Goal: Task Accomplishment & Management: Complete application form

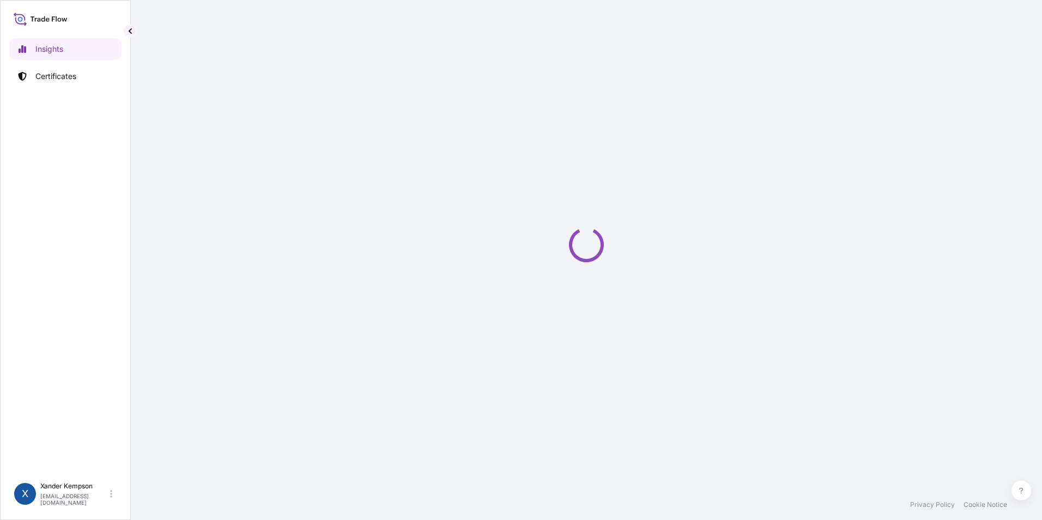
select select "2025"
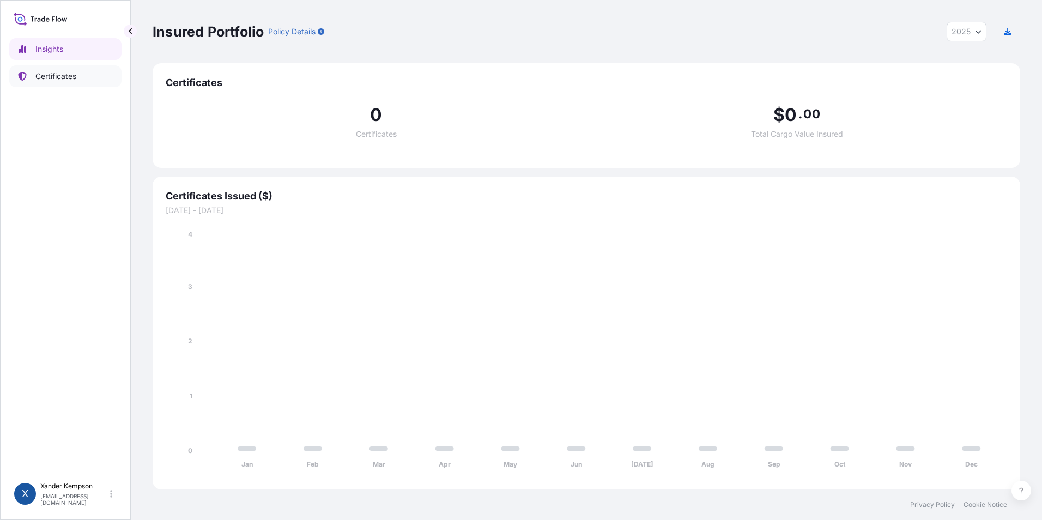
click at [101, 70] on link "Certificates" at bounding box center [65, 76] width 112 height 22
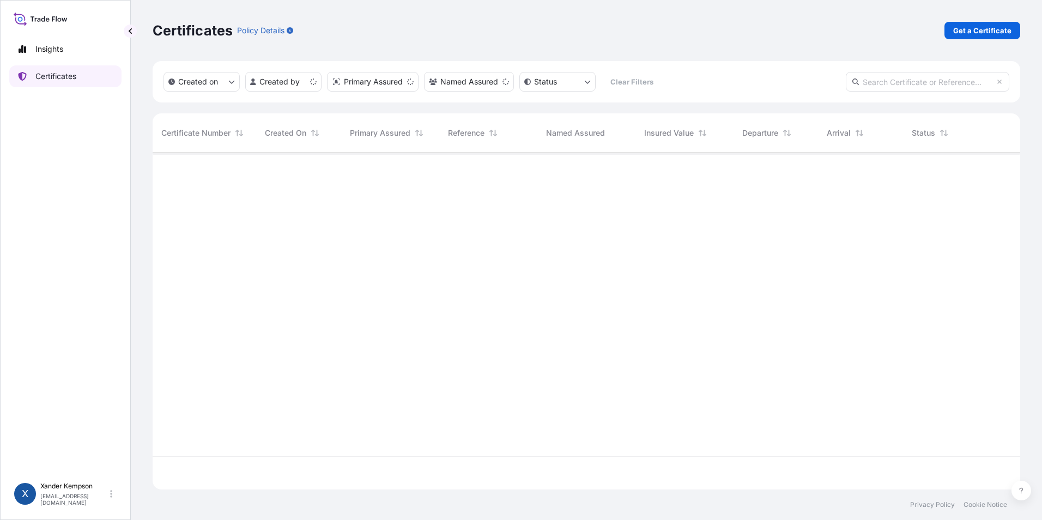
scroll to position [335, 859]
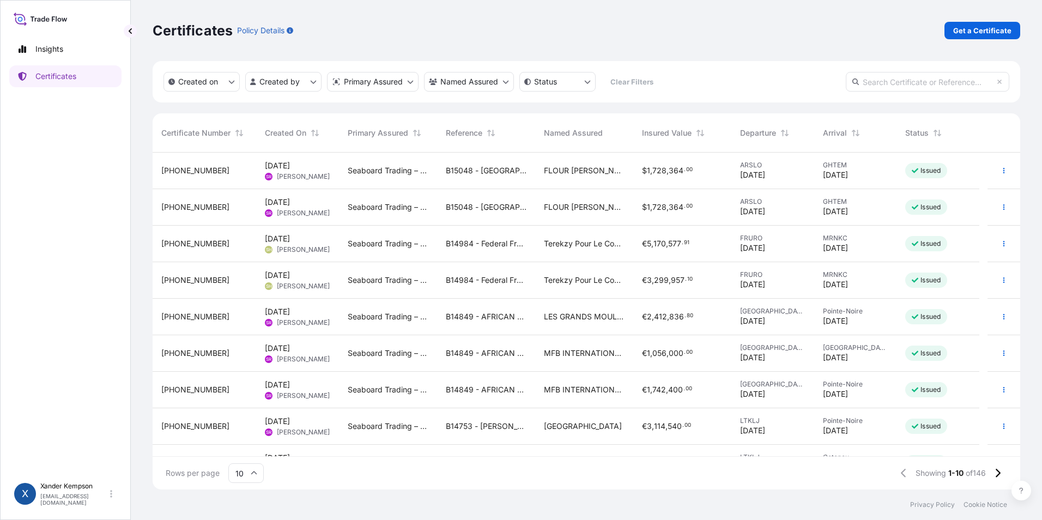
click at [598, 323] on div "LES GRANDS MOULINS DE [GEOGRAPHIC_DATA] SA" at bounding box center [584, 317] width 98 height 37
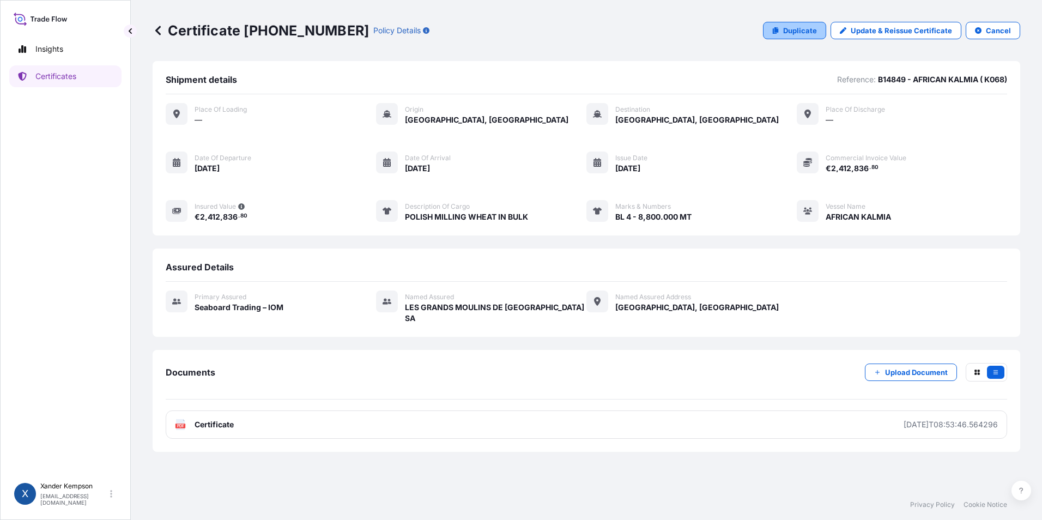
click at [806, 27] on p "Duplicate" at bounding box center [800, 30] width 34 height 11
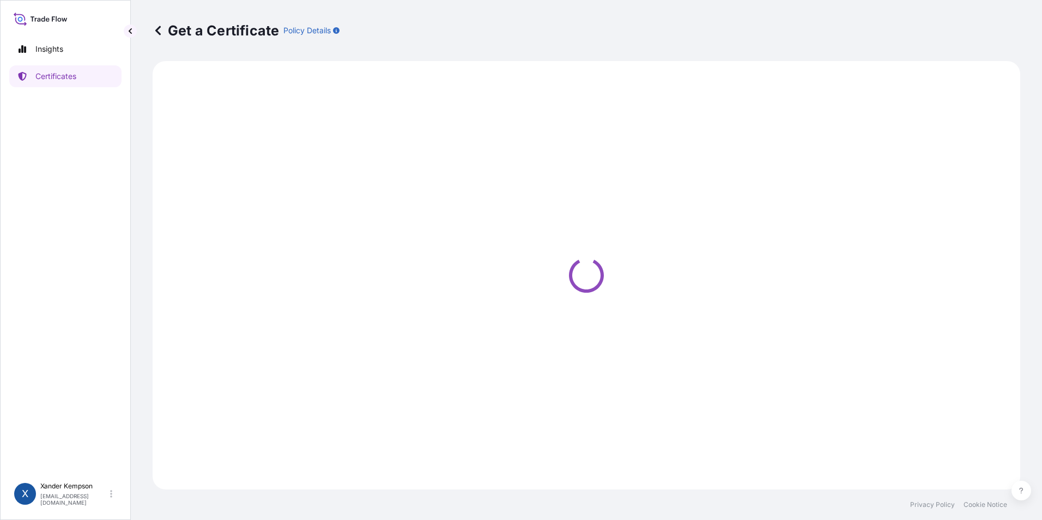
select select "Ocean Vessel"
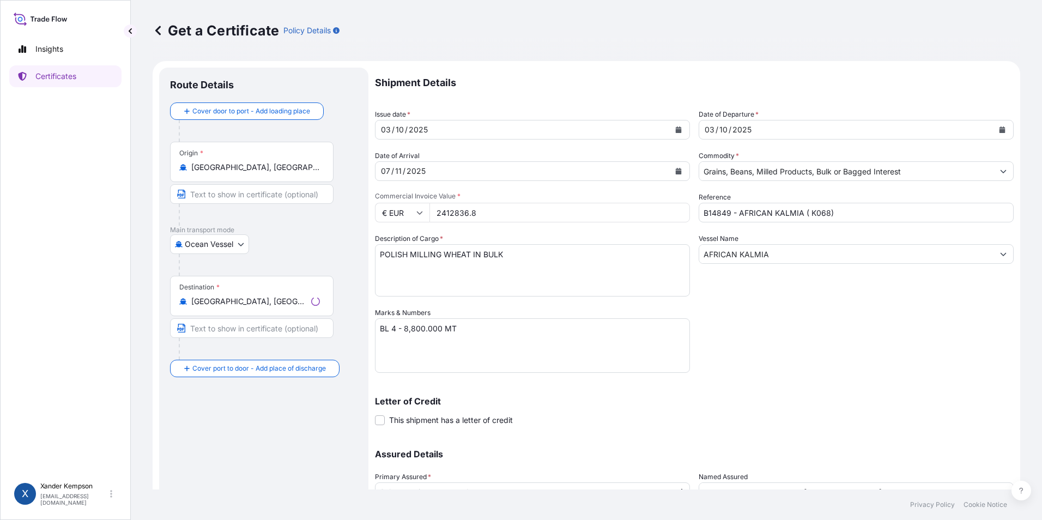
select select "31640"
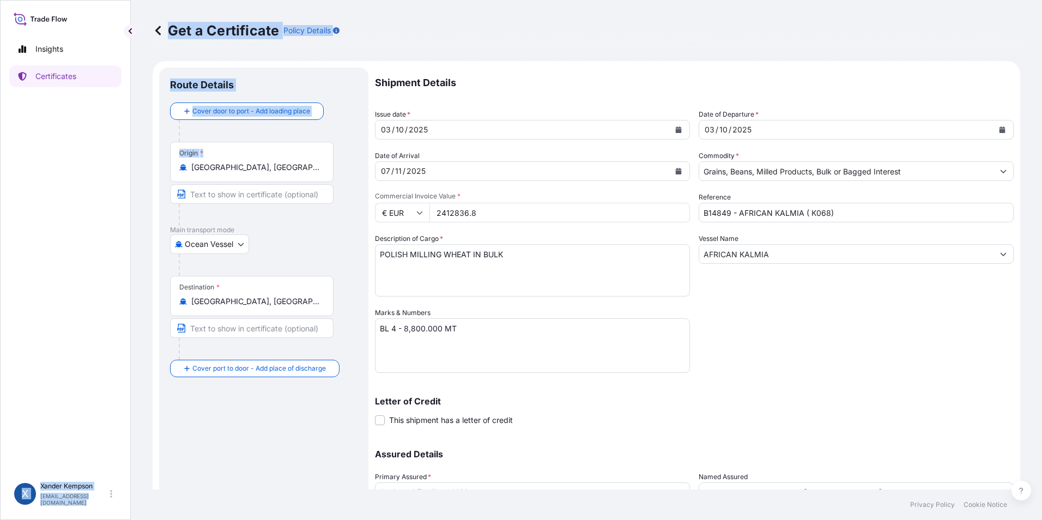
drag, startPoint x: 260, startPoint y: 174, endPoint x: 126, endPoint y: 167, distance: 134.3
click at [126, 167] on div "Insights Certificates X [PERSON_NAME] [EMAIL_ADDRESS][DOMAIN_NAME] Get a Certif…" at bounding box center [521, 260] width 1042 height 520
drag, startPoint x: 126, startPoint y: 167, endPoint x: 237, endPoint y: 165, distance: 111.2
click at [237, 165] on input "[GEOGRAPHIC_DATA], [GEOGRAPHIC_DATA]" at bounding box center [255, 167] width 129 height 11
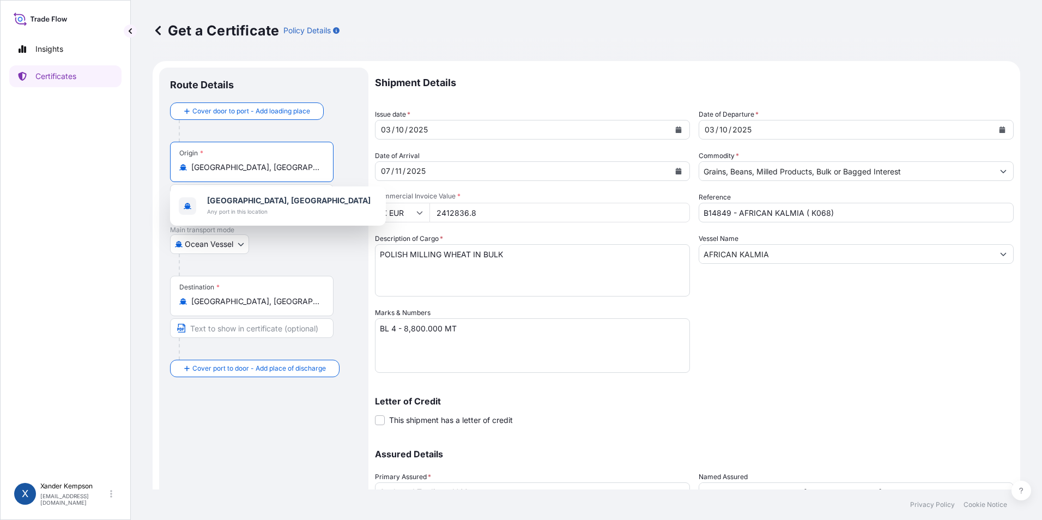
drag, startPoint x: 256, startPoint y: 164, endPoint x: 162, endPoint y: 162, distance: 93.7
click at [162, 162] on div "Route Details Cover door to port - Add loading place Place of loading Road / [G…" at bounding box center [263, 322] width 209 height 508
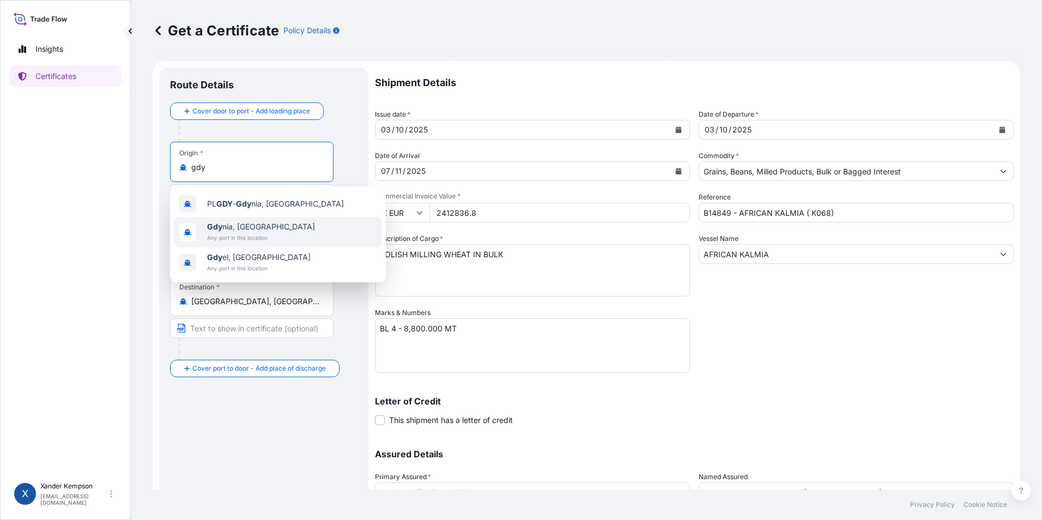
click at [250, 234] on span "Any port in this location" at bounding box center [261, 237] width 108 height 11
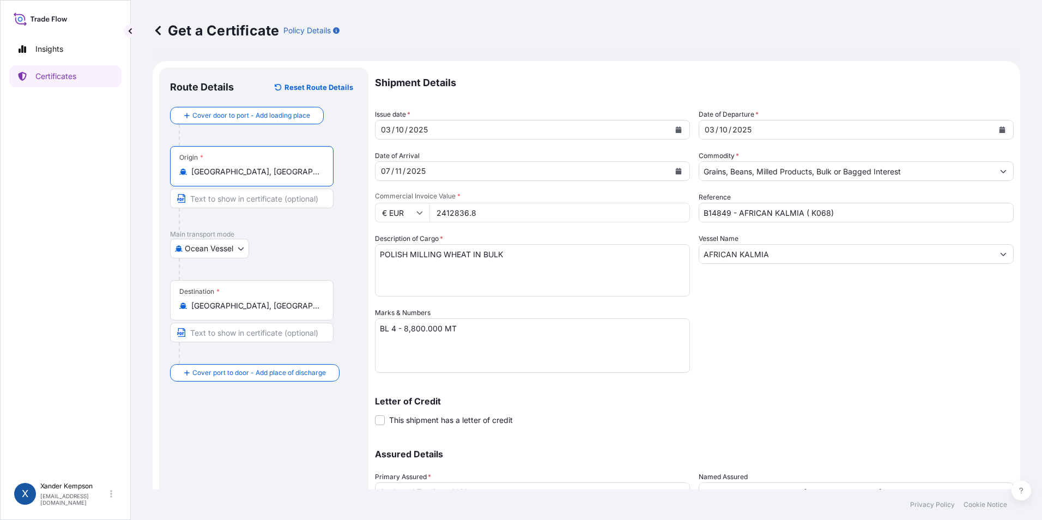
type input "[GEOGRAPHIC_DATA], [GEOGRAPHIC_DATA]"
click at [436, 132] on div "[DATE]" at bounding box center [522, 130] width 294 height 20
click at [670, 130] on button "Calendar" at bounding box center [678, 129] width 17 height 17
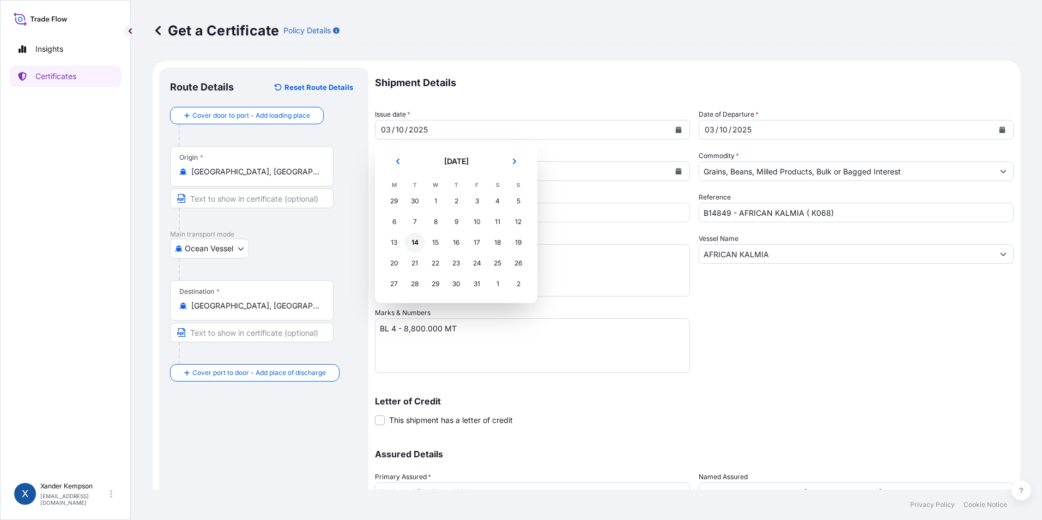
click at [413, 241] on div "14" at bounding box center [415, 243] width 20 height 20
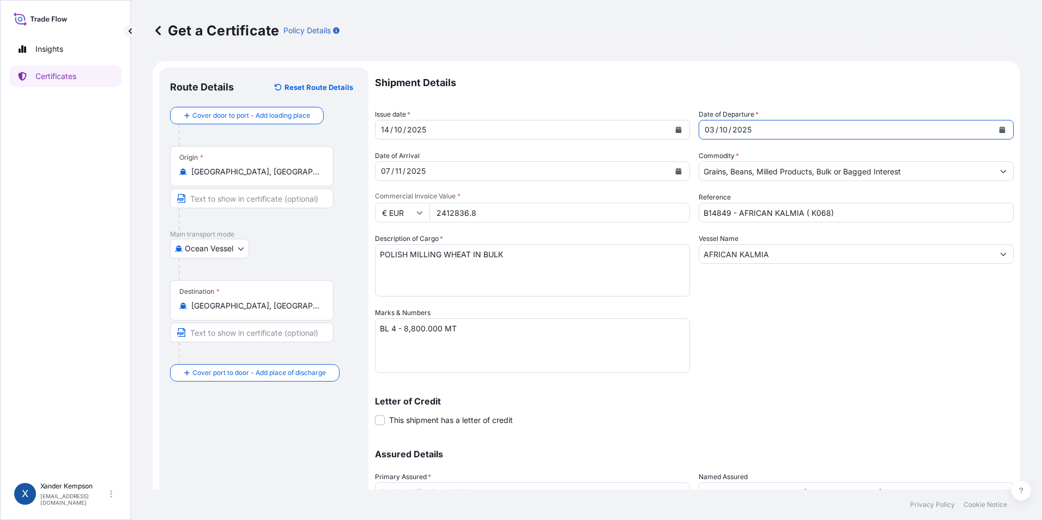
click at [998, 135] on button "Calendar" at bounding box center [1001, 129] width 17 height 17
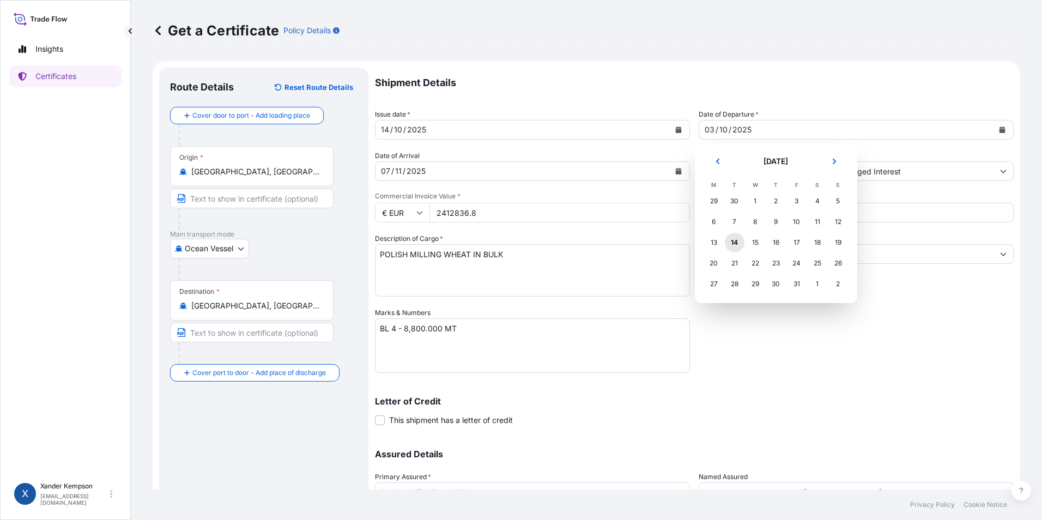
click at [734, 244] on div "14" at bounding box center [735, 243] width 20 height 20
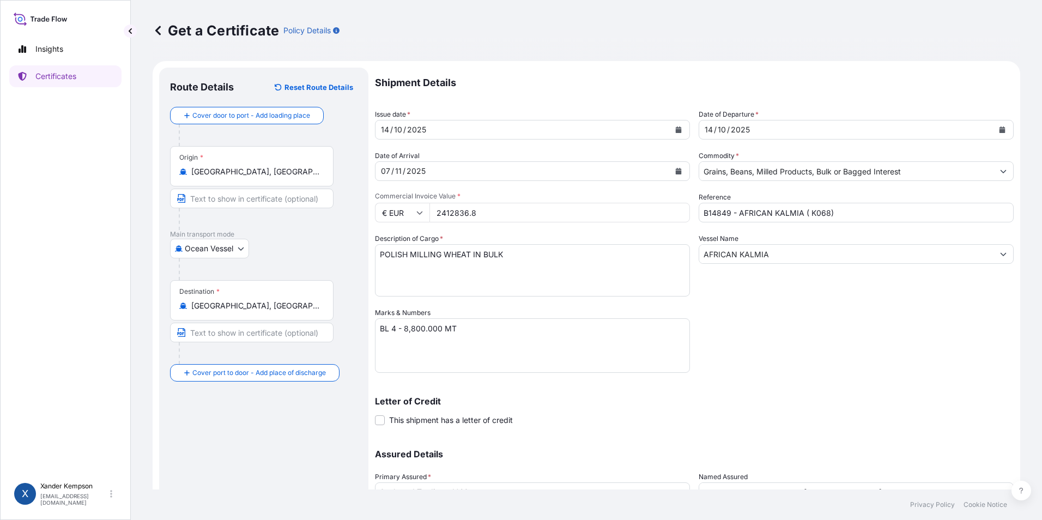
click at [676, 169] on icon "Calendar" at bounding box center [679, 171] width 6 height 7
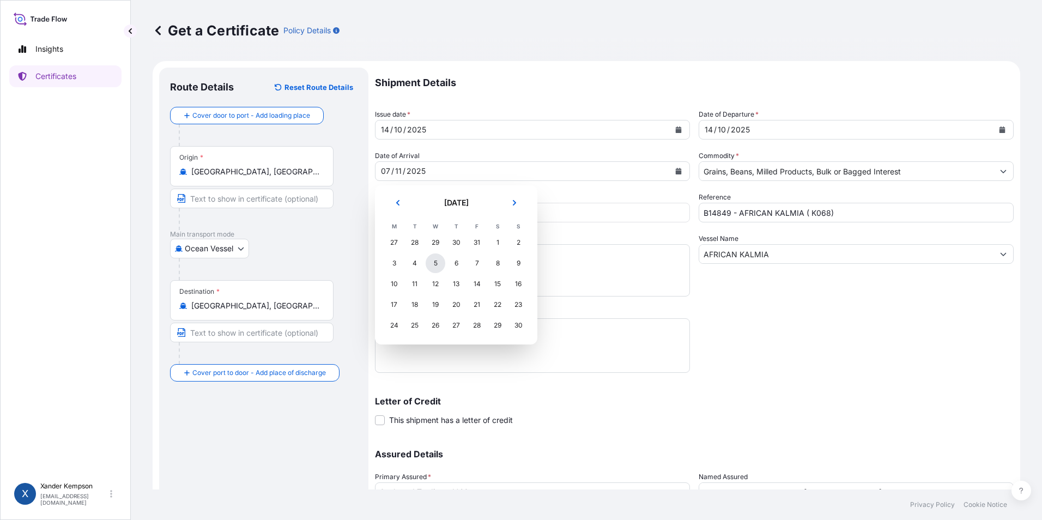
click at [434, 260] on div "5" at bounding box center [436, 263] width 20 height 20
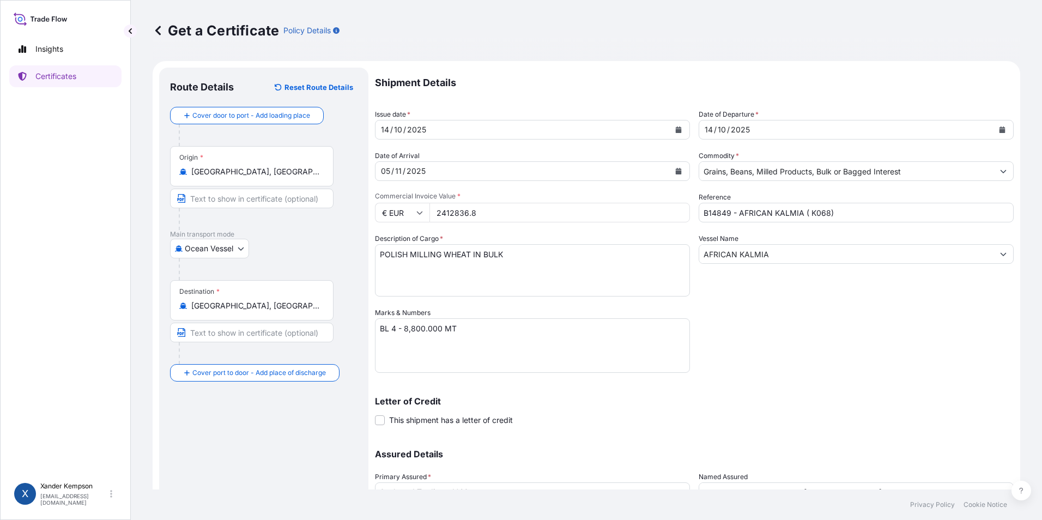
drag, startPoint x: 519, startPoint y: 220, endPoint x: 324, endPoint y: 220, distance: 195.1
click at [322, 220] on form "Route Details Reset Route Details Cover door to port - Add loading place Place …" at bounding box center [586, 321] width 867 height 521
type input "3068130.74"
drag, startPoint x: 877, startPoint y: 213, endPoint x: 524, endPoint y: 200, distance: 353.3
click at [520, 200] on div "Shipment Details Issue date * [DATE] Date of Departure * [DATE] Date of Arrival…" at bounding box center [694, 307] width 639 height 478
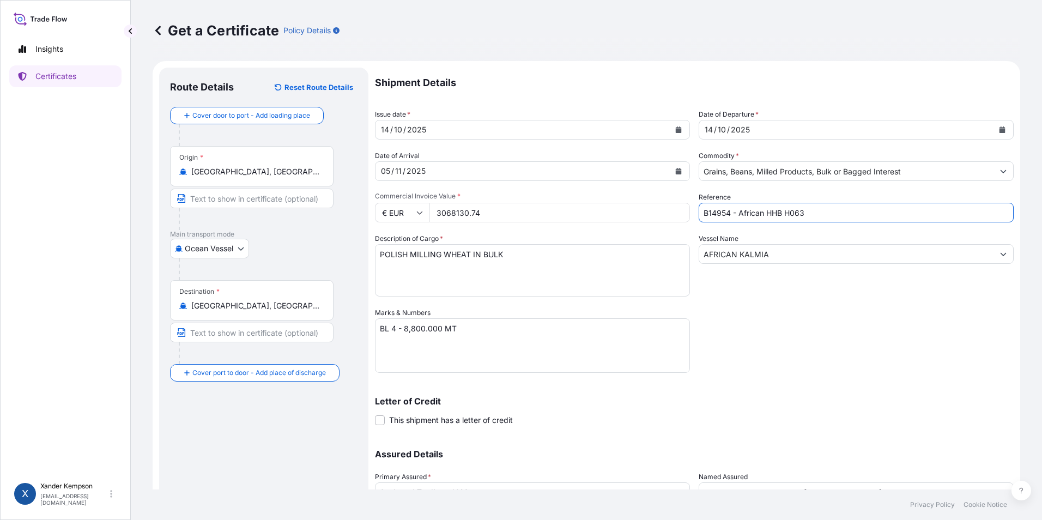
type input "B14954 - African HHB H063"
click at [807, 251] on input "AFRICAN KALMIA" at bounding box center [846, 254] width 294 height 20
drag, startPoint x: 798, startPoint y: 252, endPoint x: 738, endPoint y: 251, distance: 60.5
click at [738, 251] on input "AFRICAN KALMIA" at bounding box center [846, 254] width 294 height 20
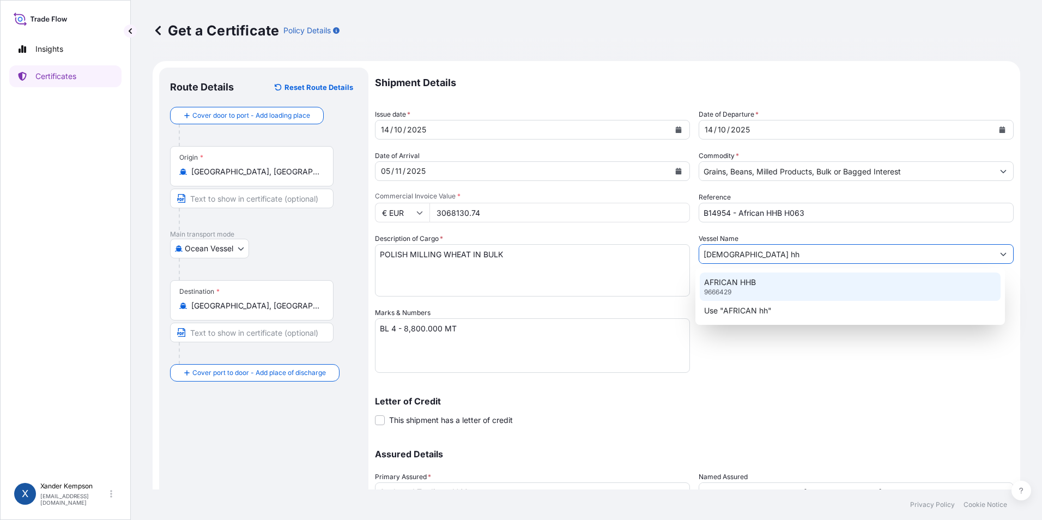
click at [758, 288] on div "AFRICAN HHB 9666429" at bounding box center [850, 286] width 301 height 28
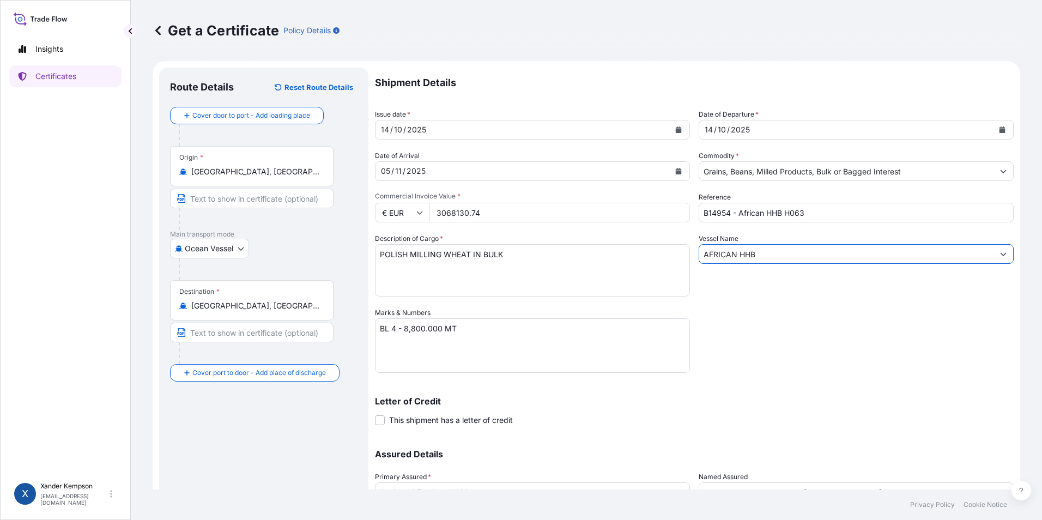
type input "AFRICAN HHB"
drag, startPoint x: 459, startPoint y: 331, endPoint x: 363, endPoint y: 328, distance: 96.0
click at [363, 328] on form "Route Details Reset Route Details Cover door to port - Add loading place Place …" at bounding box center [586, 321] width 867 height 521
type textarea "b"
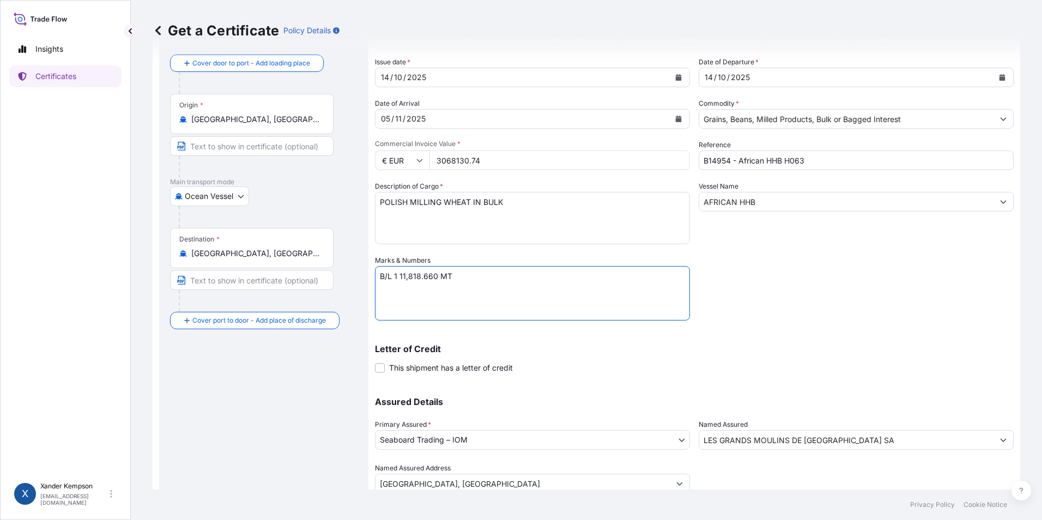
scroll to position [93, 0]
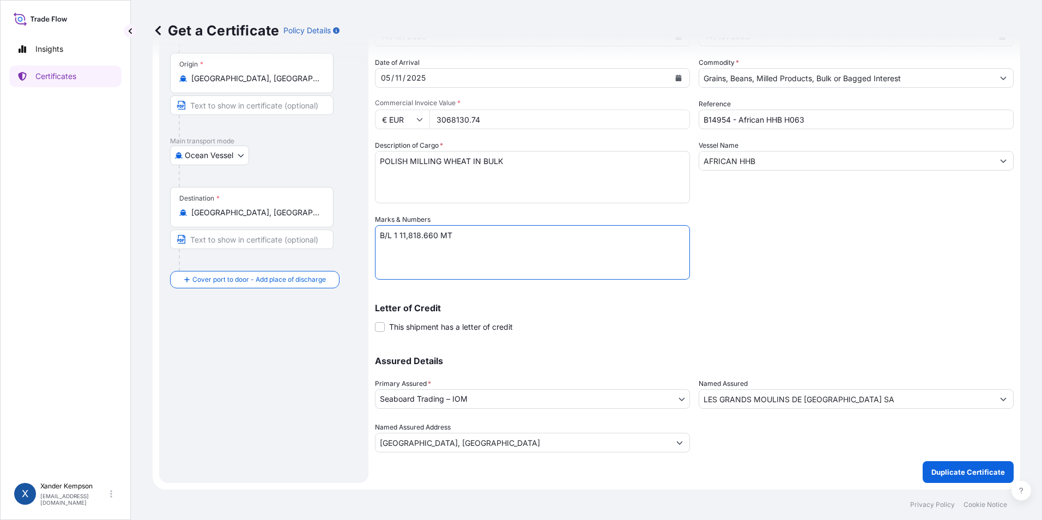
click at [399, 235] on textarea "BL 4 - 8,800.000 MT" at bounding box center [532, 252] width 315 height 54
type textarea "B/L 1- 11,818.660 MT"
click at [986, 471] on p "Duplicate Certificate" at bounding box center [968, 471] width 74 height 11
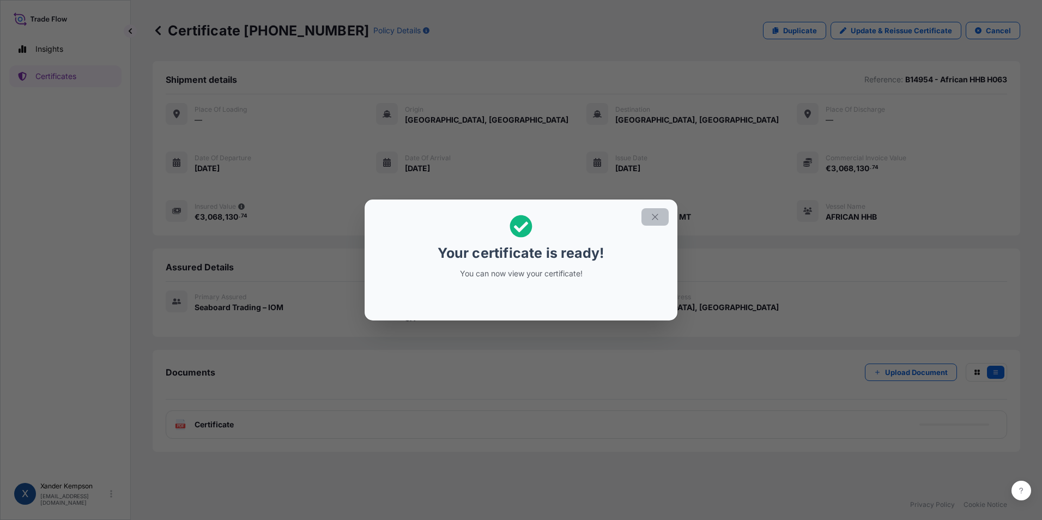
click at [654, 217] on icon "button" at bounding box center [655, 217] width 10 height 10
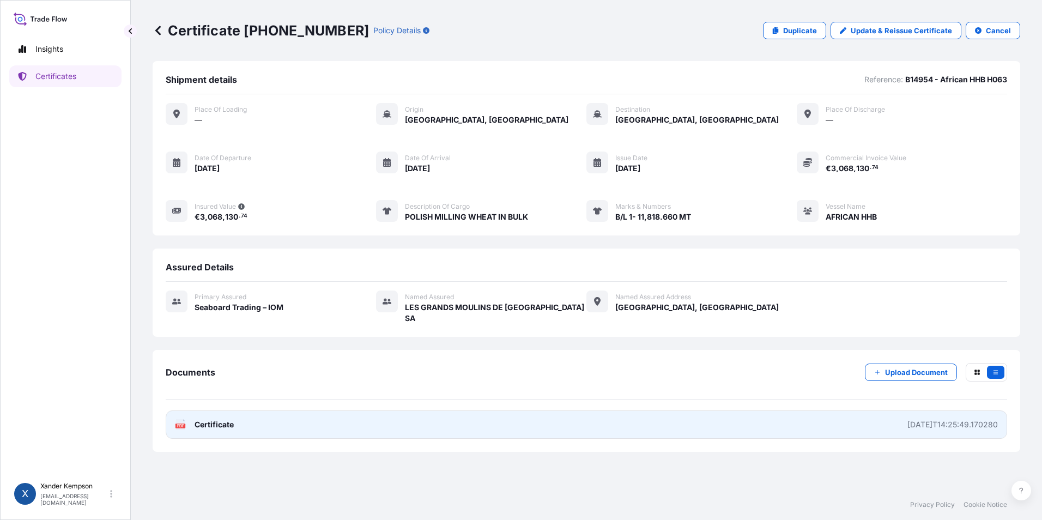
click at [566, 410] on link "PDF Certificate [DATE]T14:25:49.170280" at bounding box center [586, 424] width 841 height 28
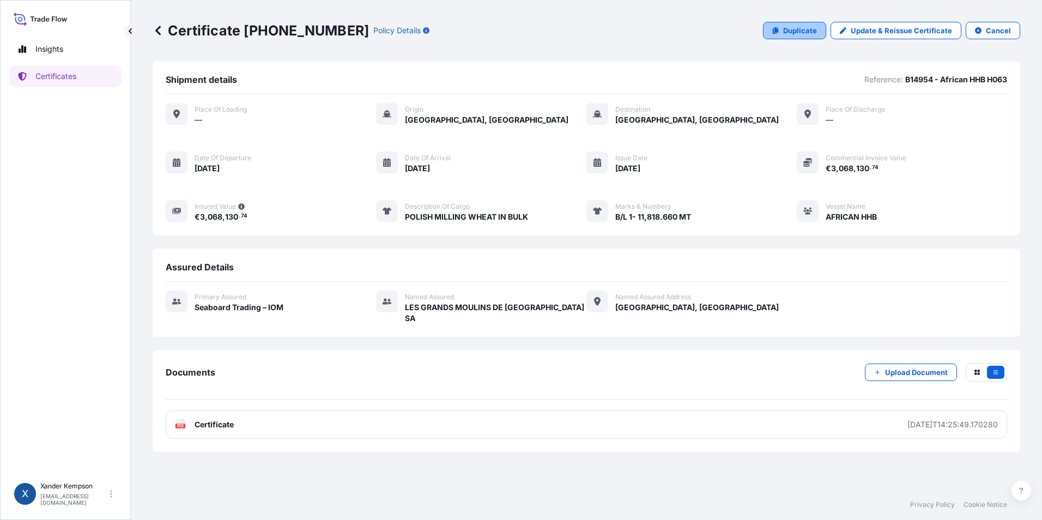
click at [807, 27] on p "Duplicate" at bounding box center [800, 30] width 34 height 11
select select "Ocean Vessel"
select select "31640"
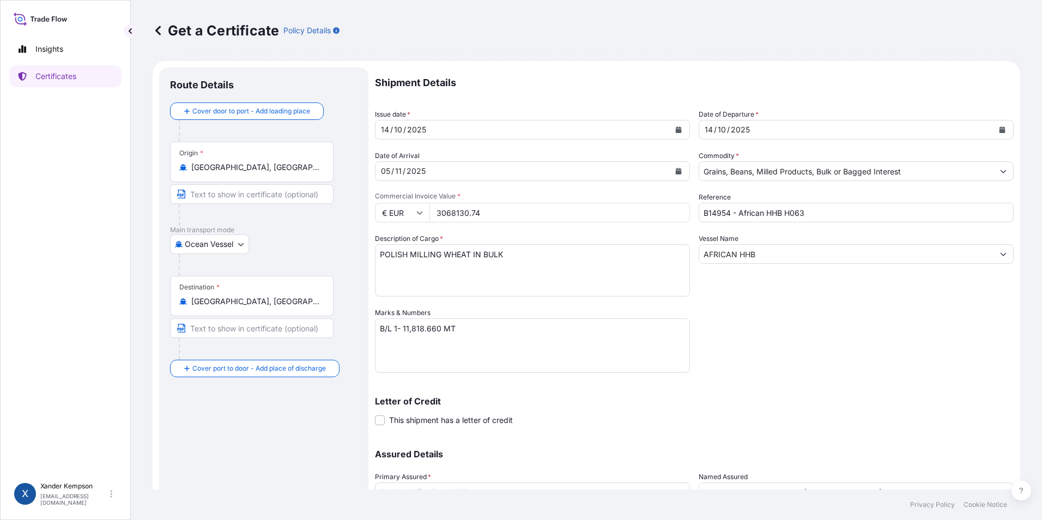
click at [416, 214] on input "€ EUR" at bounding box center [402, 213] width 54 height 20
click at [394, 290] on div "$ USD" at bounding box center [402, 288] width 46 height 21
type input "$ USD"
drag, startPoint x: 490, startPoint y: 213, endPoint x: 365, endPoint y: 209, distance: 125.9
click at [364, 209] on form "Route Details Cover door to port - Add loading place Place of loading Road / [G…" at bounding box center [586, 321] width 867 height 521
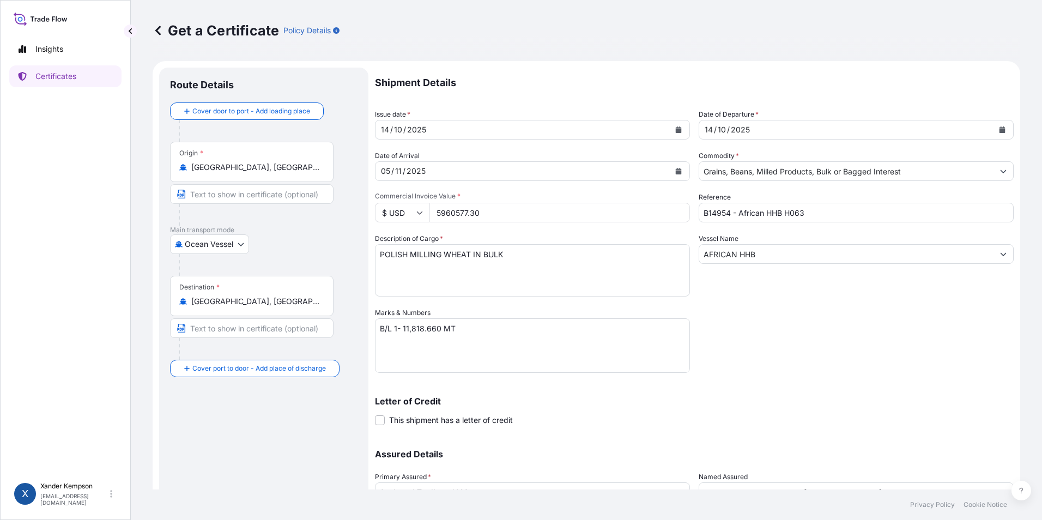
type input "5960577.30"
drag, startPoint x: 470, startPoint y: 328, endPoint x: 259, endPoint y: 338, distance: 210.6
click at [260, 337] on form "Route Details Cover door to port - Add loading place Place of loading Road / [G…" at bounding box center [586, 321] width 867 height 521
click at [485, 325] on textarea "B/L 1- 11,818.660 MT" at bounding box center [532, 345] width 315 height 54
type textarea "B/L 2 - 5,339.580 MT B/L 3 - 5,000 MT B/L 4 - 5,000 MT"
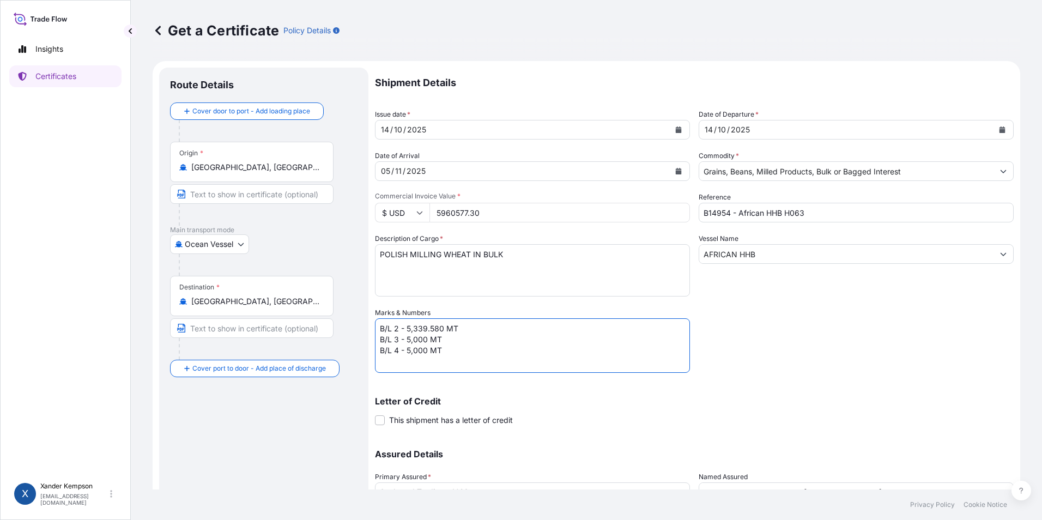
click at [681, 167] on button "Calendar" at bounding box center [678, 170] width 17 height 17
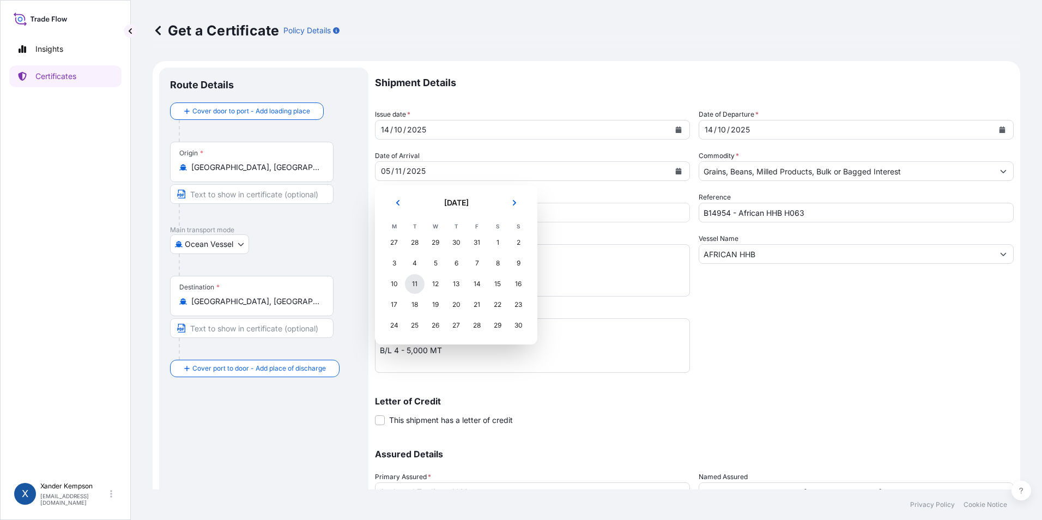
click at [414, 282] on div "11" at bounding box center [415, 284] width 20 height 20
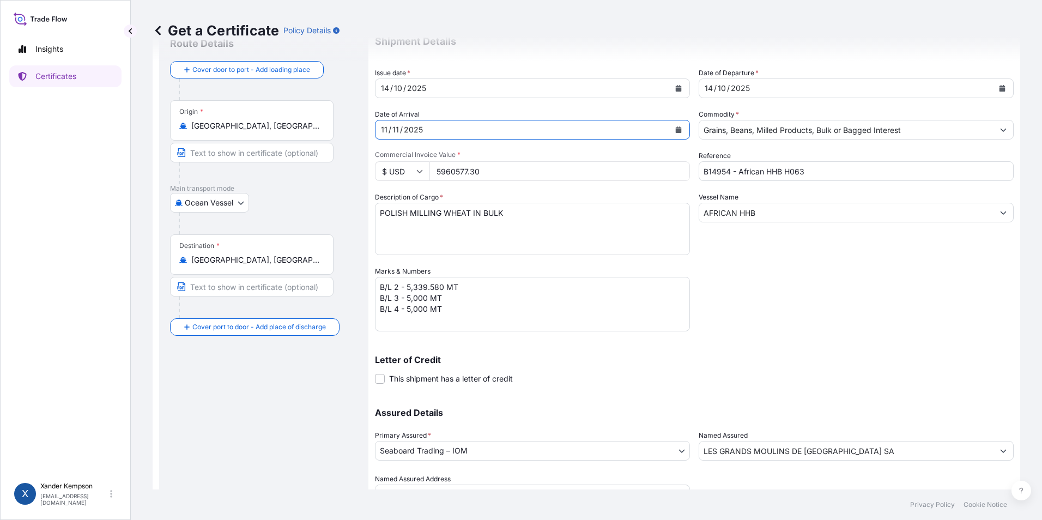
scroll to position [93, 0]
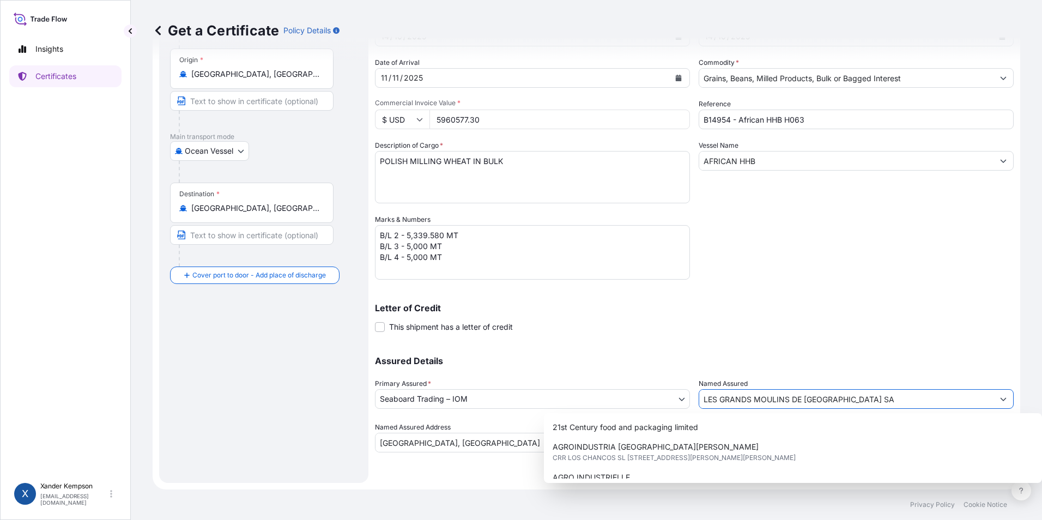
drag, startPoint x: 912, startPoint y: 404, endPoint x: 423, endPoint y: 438, distance: 489.9
click at [423, 438] on div "Assured Details Primary Assured * Seaboard Trading – IOM Seaboard Trading – IOM…" at bounding box center [694, 397] width 639 height 109
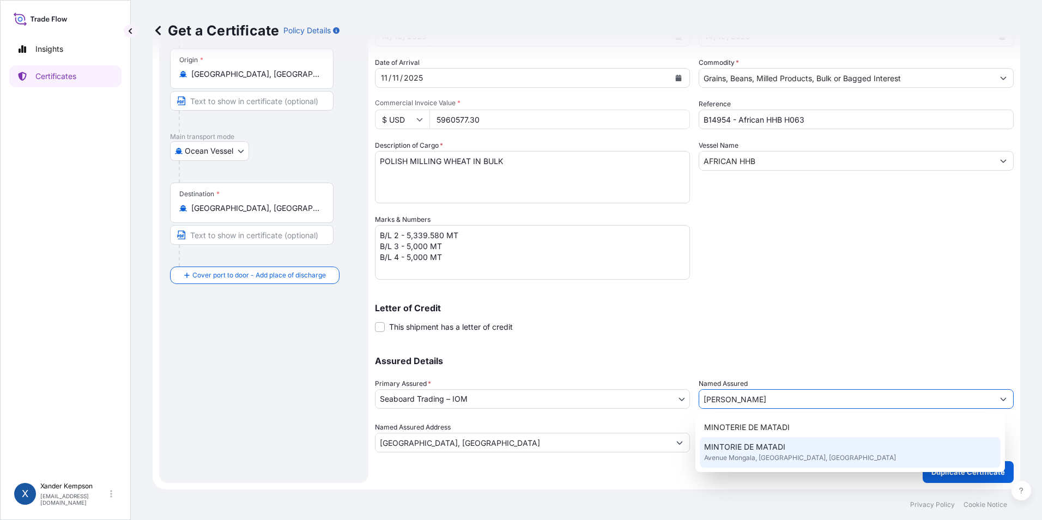
click at [815, 449] on div "MINTORIE DE [GEOGRAPHIC_DATA], [GEOGRAPHIC_DATA], [GEOGRAPHIC_DATA]" at bounding box center [850, 452] width 301 height 31
type input "MINTORIE DE MATADI"
type input "Av. [GEOGRAPHIC_DATA], [GEOGRAPHIC_DATA], [GEOGRAPHIC_DATA]"
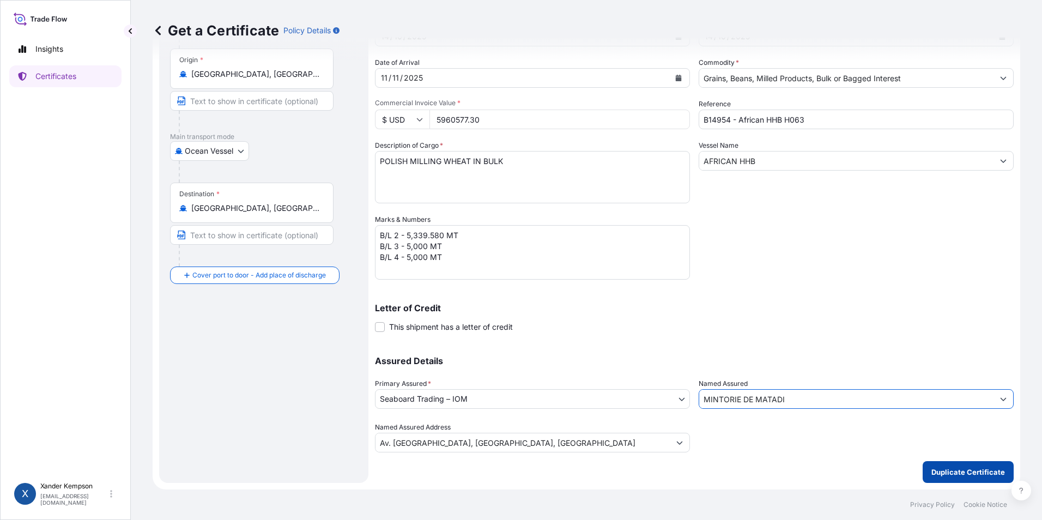
type input "MINTORIE DE MATADI"
click at [966, 472] on p "Duplicate Certificate" at bounding box center [968, 471] width 74 height 11
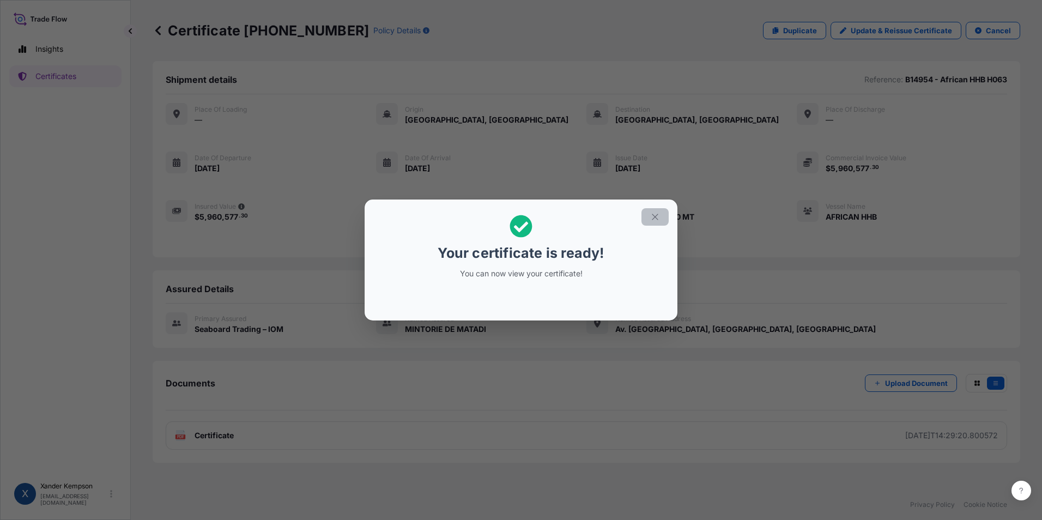
click at [653, 218] on icon "button" at bounding box center [655, 217] width 10 height 10
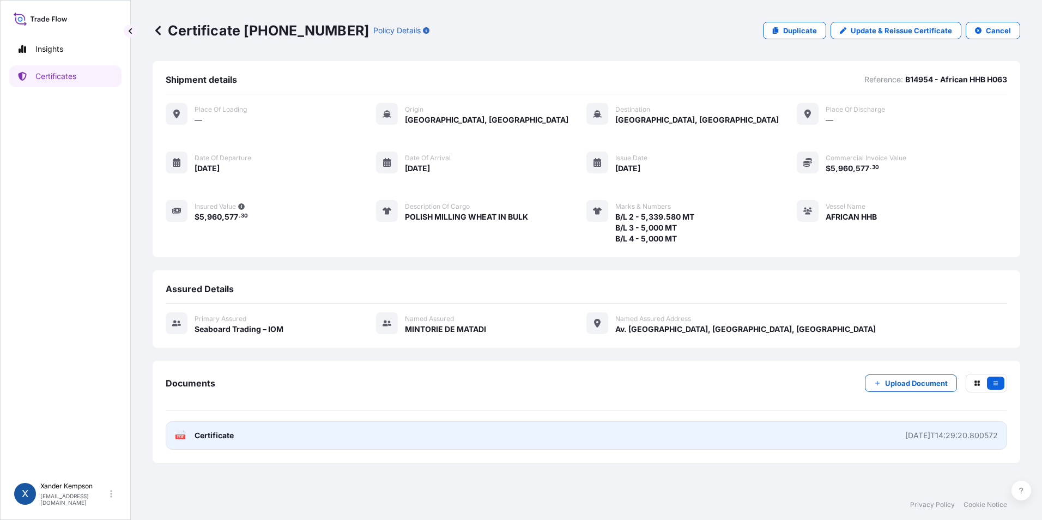
click at [925, 429] on link "PDF Certificate [DATE]T14:29:20.800572" at bounding box center [586, 435] width 841 height 28
